Goal: Task Accomplishment & Management: Use online tool/utility

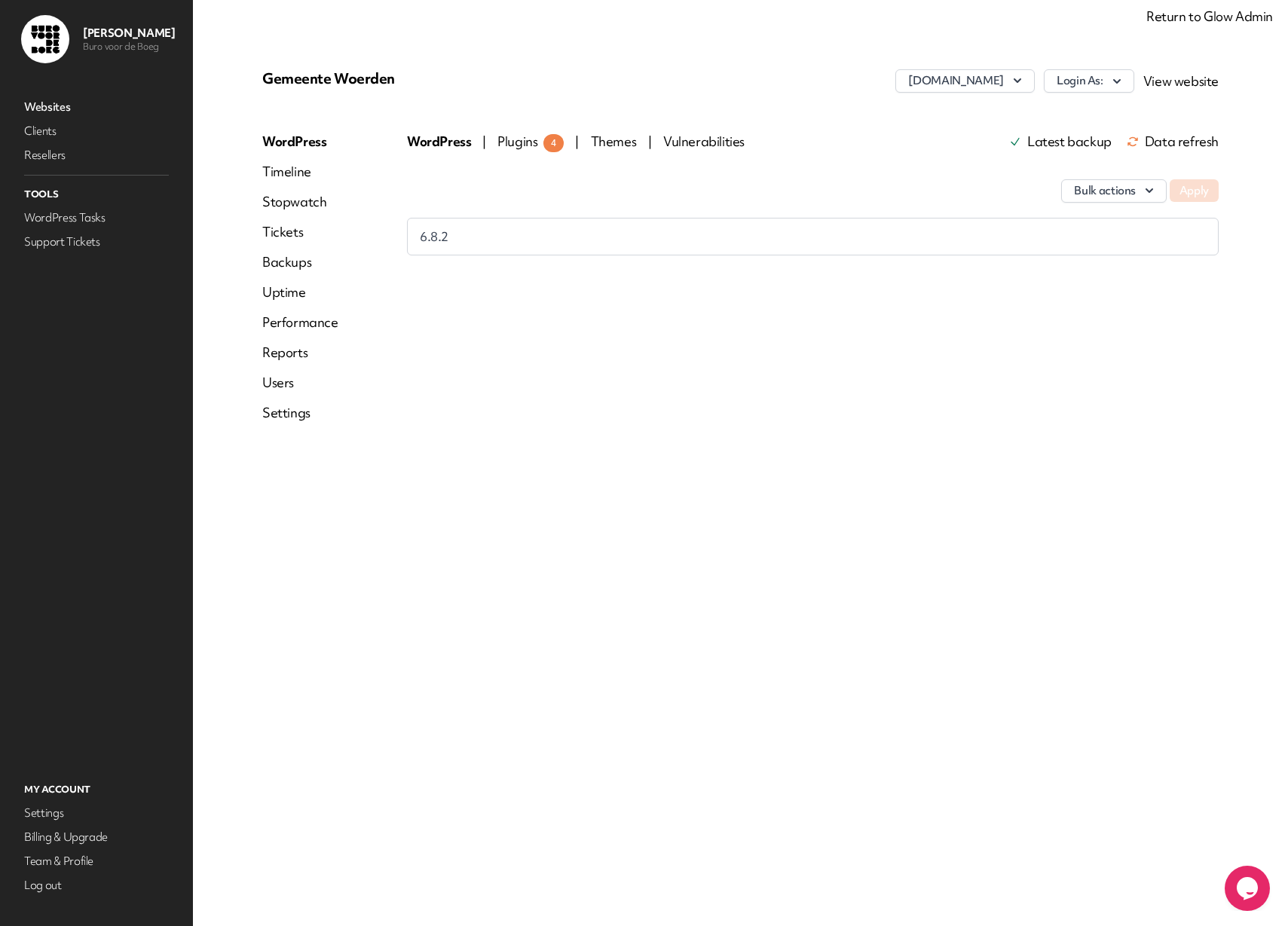
click at [1183, 18] on link "Return to Glow Admin" at bounding box center [1209, 16] width 126 height 17
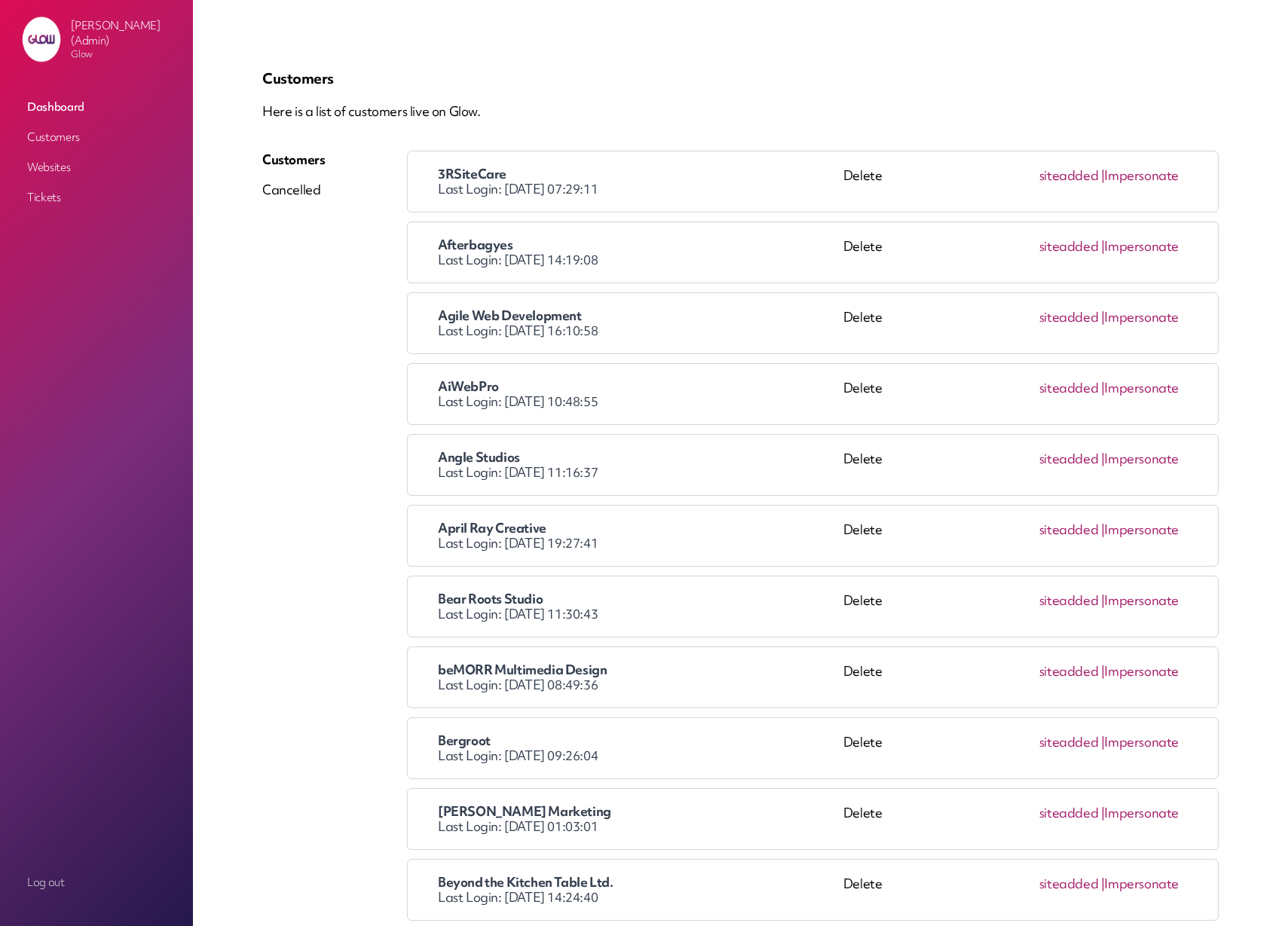
click at [642, 107] on p "Here is a list of customers live on Glow." at bounding box center [740, 111] width 957 height 18
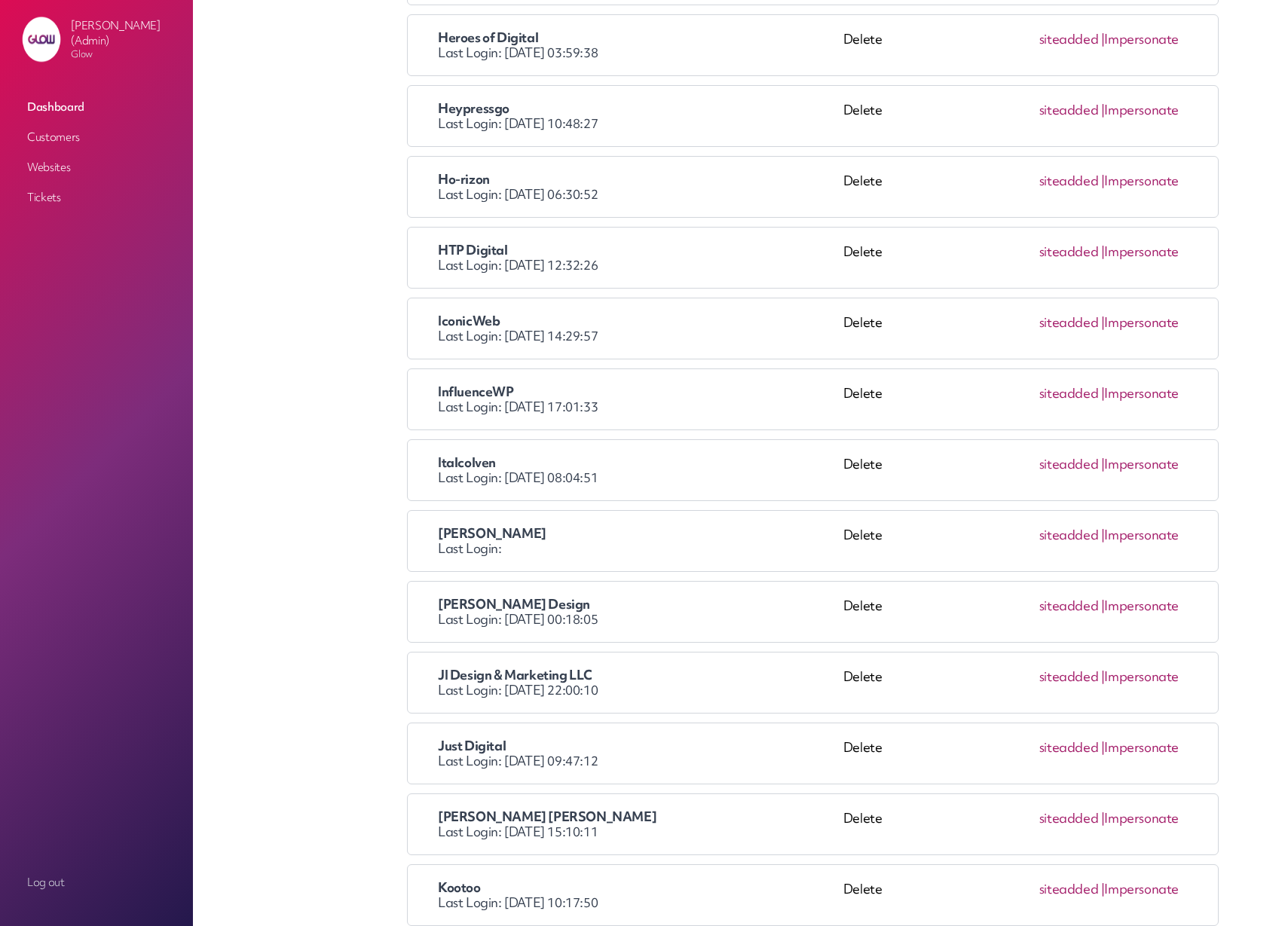
scroll to position [1340, 0]
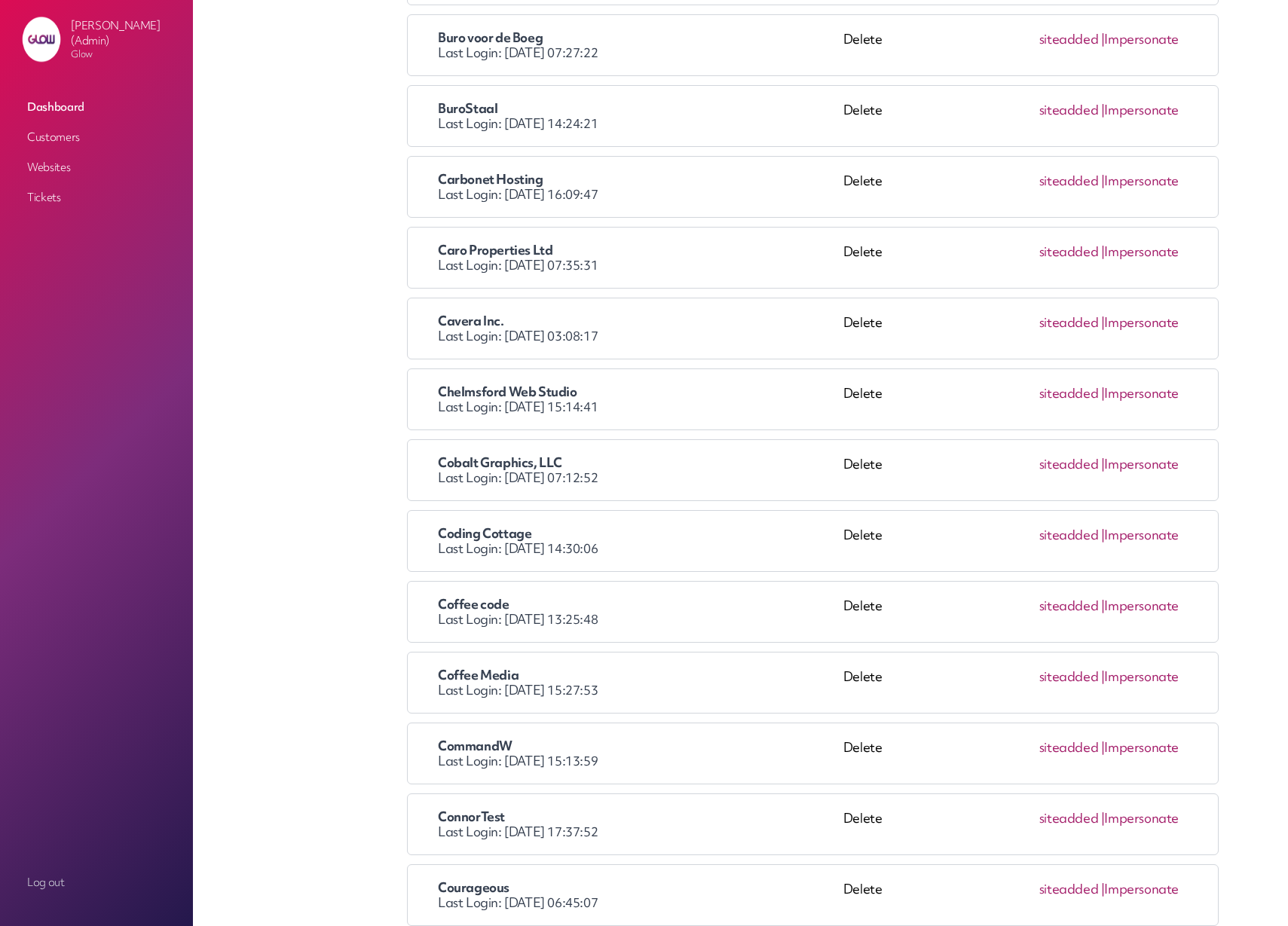
click at [1166, 466] on link "Impersonate" at bounding box center [1141, 463] width 75 height 17
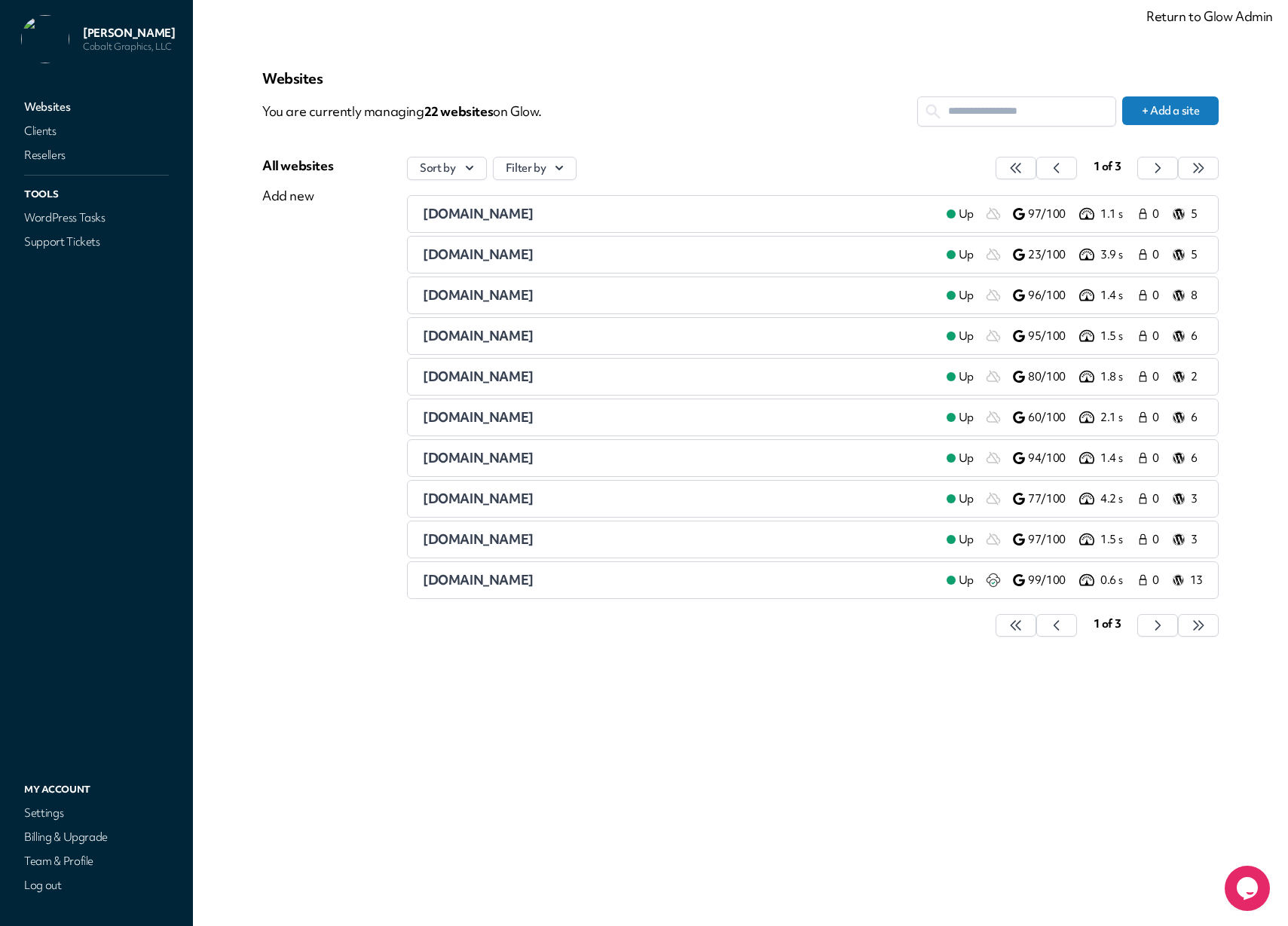
drag, startPoint x: 920, startPoint y: 49, endPoint x: 828, endPoint y: 3, distance: 102.9
click at [920, 49] on div "Websites You are currently managing 22 website s on Glow. + Add a site All webs…" at bounding box center [740, 462] width 1028 height 853
click at [1188, 16] on link "Return to Glow Admin" at bounding box center [1209, 16] width 126 height 17
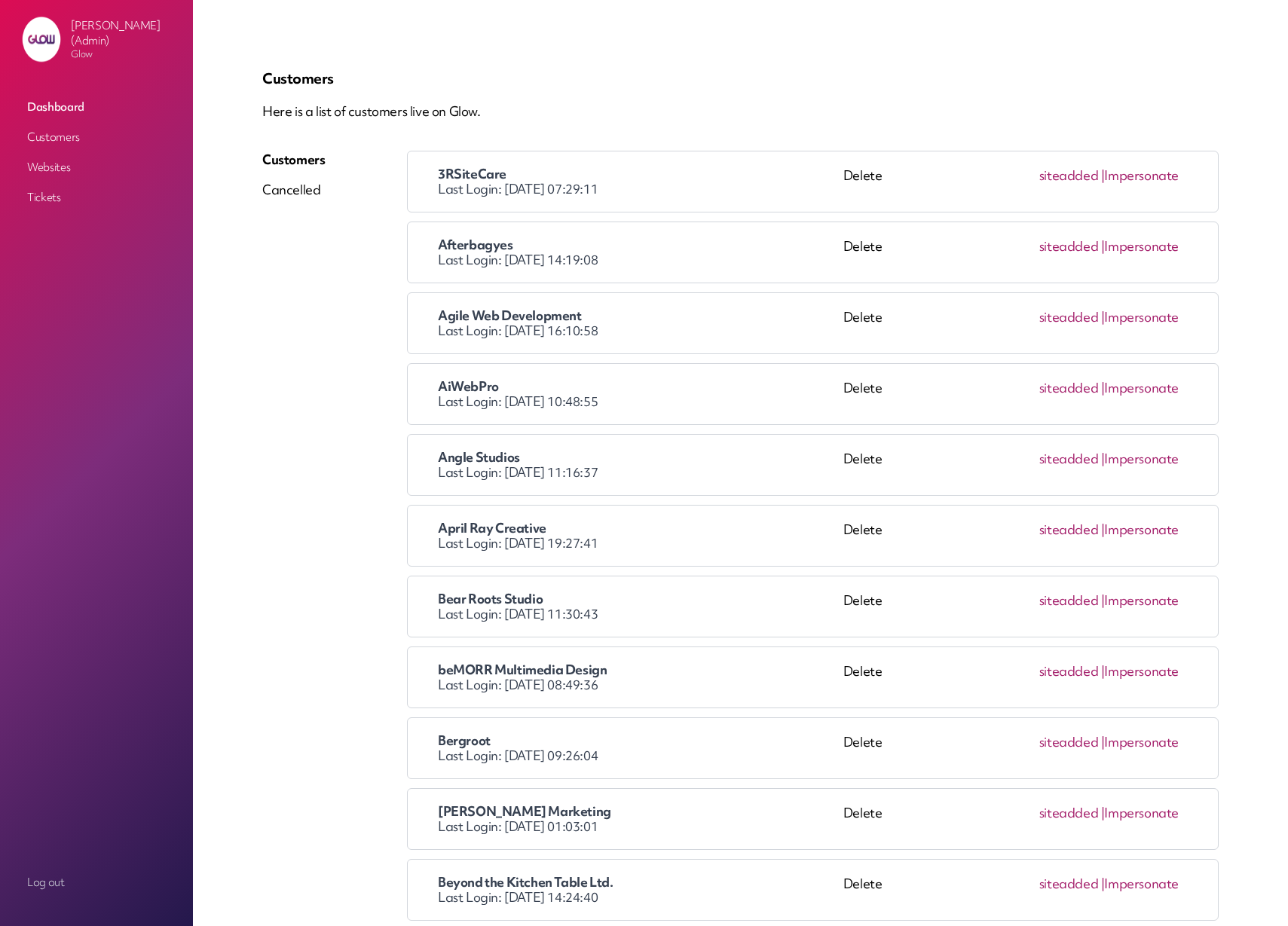
scroll to position [9837, 0]
